Goal: Information Seeking & Learning: Learn about a topic

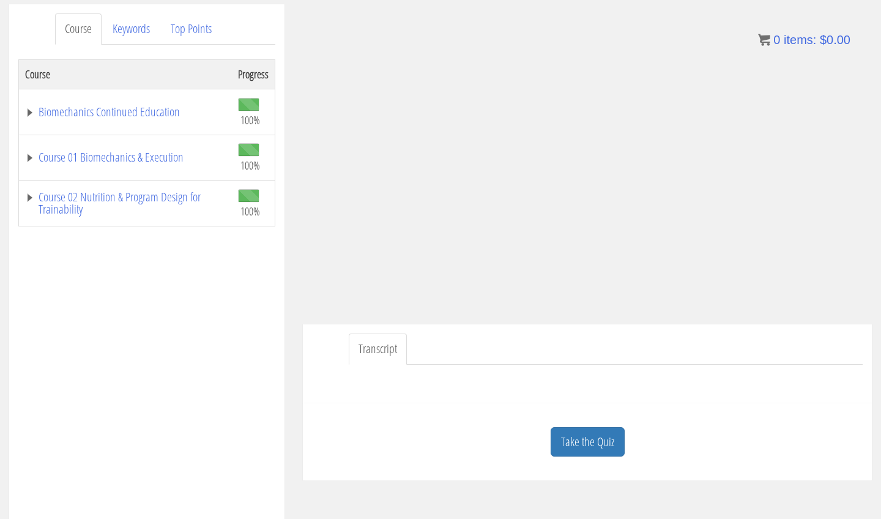
scroll to position [158, 0]
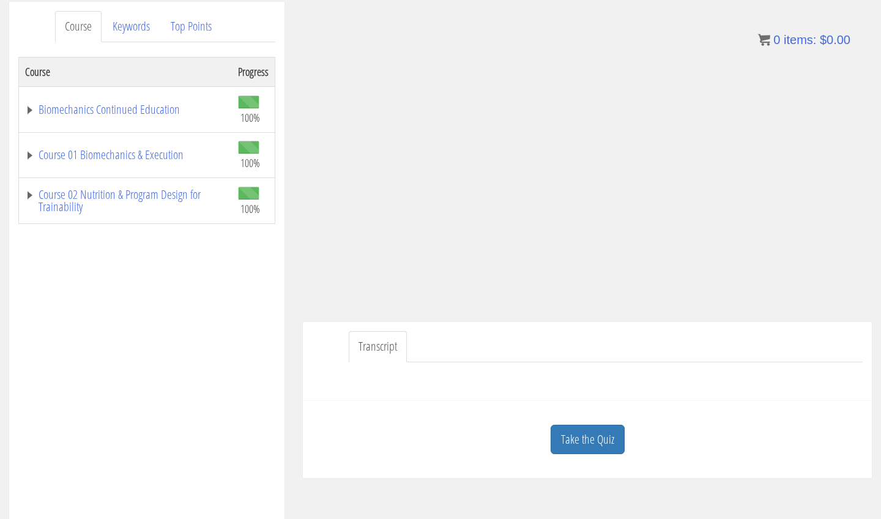
click at [600, 360] on link "Take the Quiz" at bounding box center [588, 440] width 74 height 30
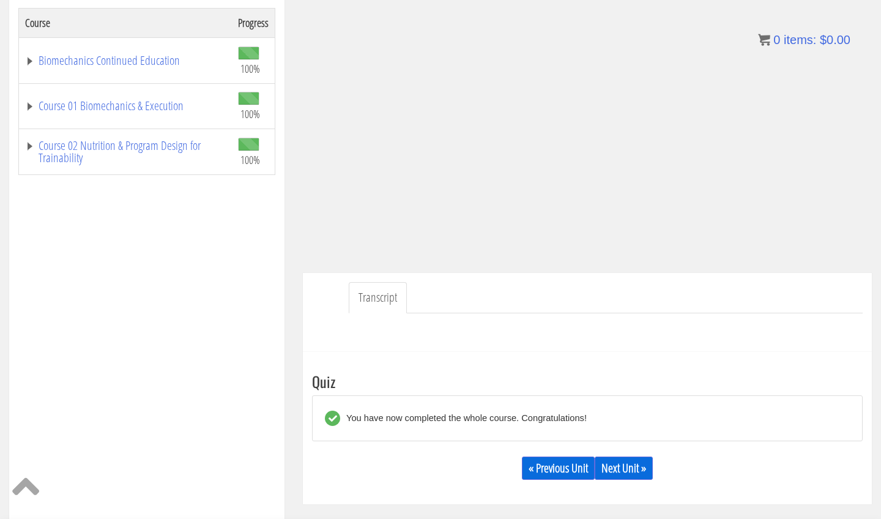
scroll to position [247, 0]
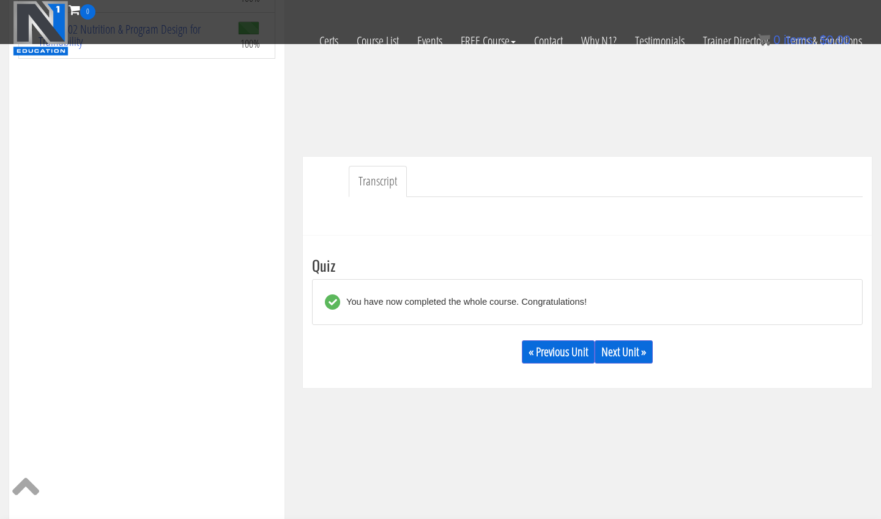
click at [633, 348] on link "Next Unit »" at bounding box center [624, 351] width 58 height 23
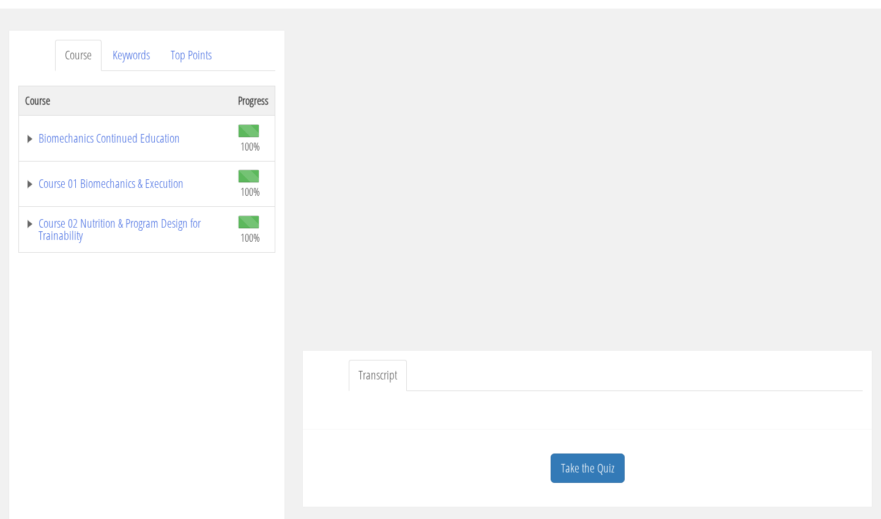
scroll to position [130, 0]
click at [595, 454] on link "Take the Quiz" at bounding box center [588, 468] width 74 height 30
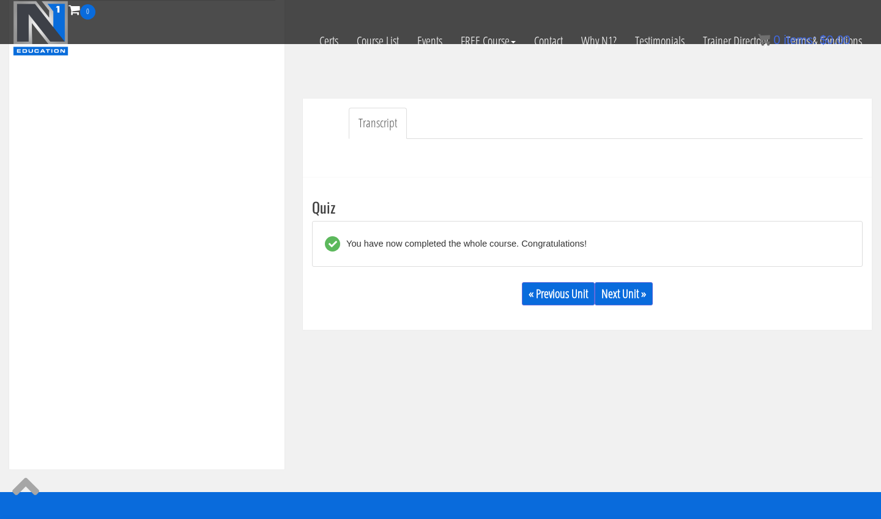
scroll to position [303, 0]
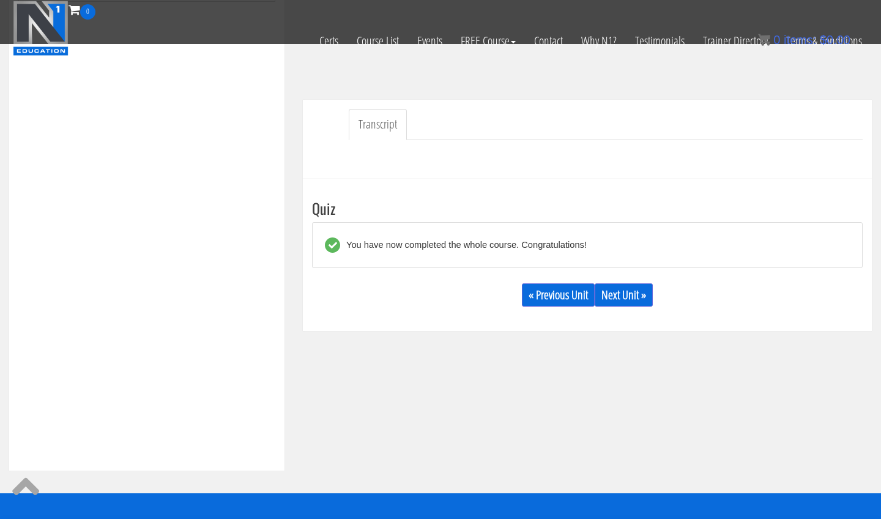
click at [632, 295] on link "Next Unit »" at bounding box center [624, 294] width 58 height 23
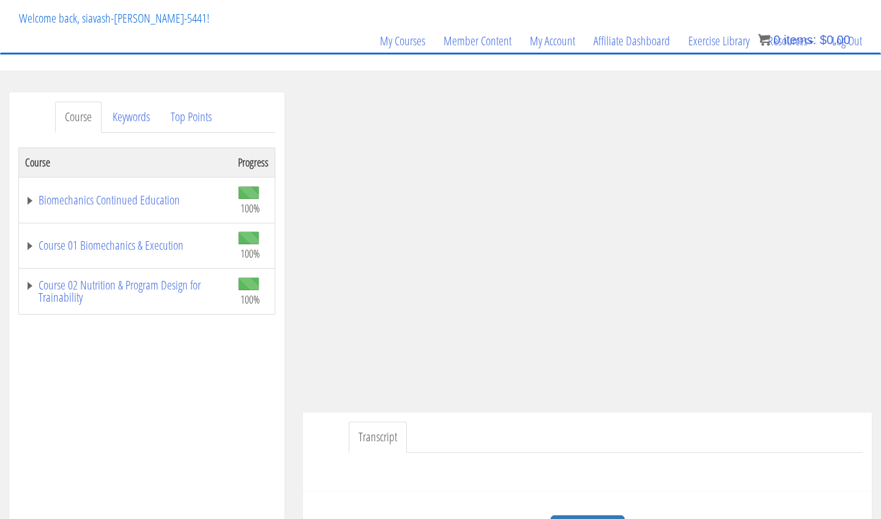
scroll to position [61, 0]
